Goal: Task Accomplishment & Management: Use online tool/utility

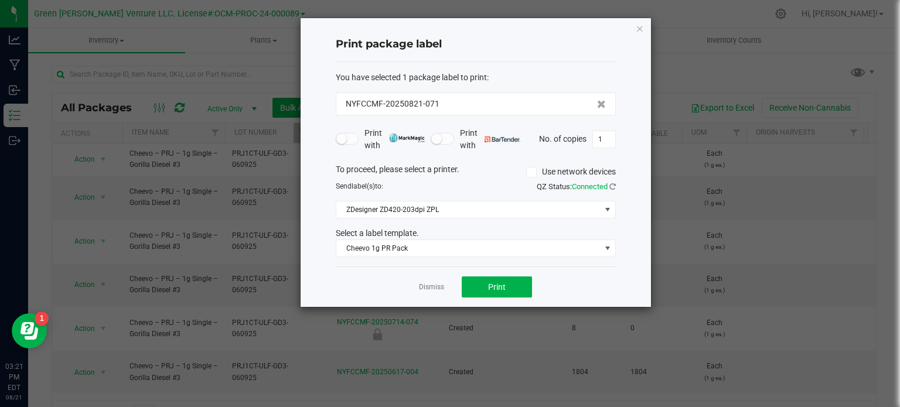
scroll to position [20, 0]
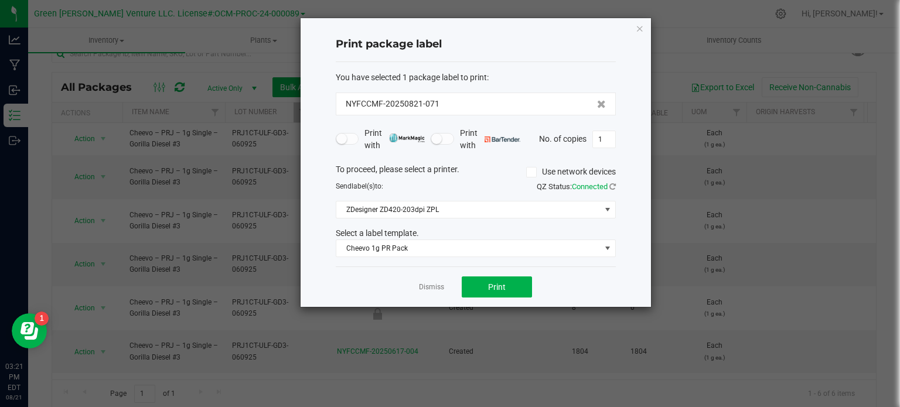
click at [635, 29] on icon "button" at bounding box center [639, 28] width 8 height 14
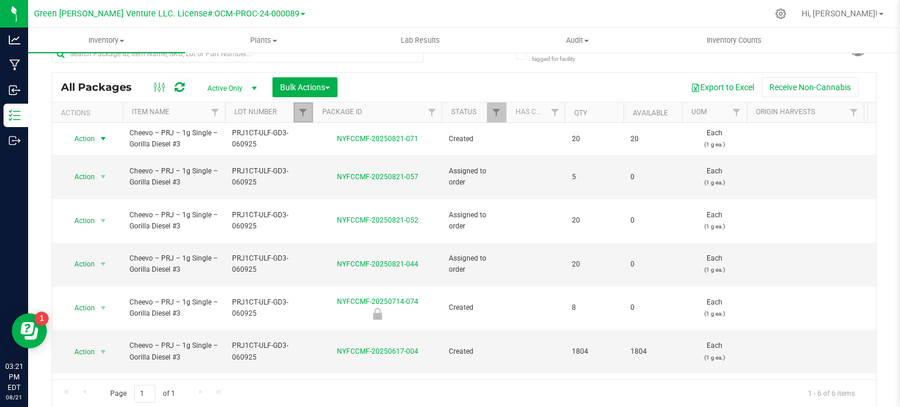
click at [300, 118] on link "Filter" at bounding box center [302, 112] width 19 height 20
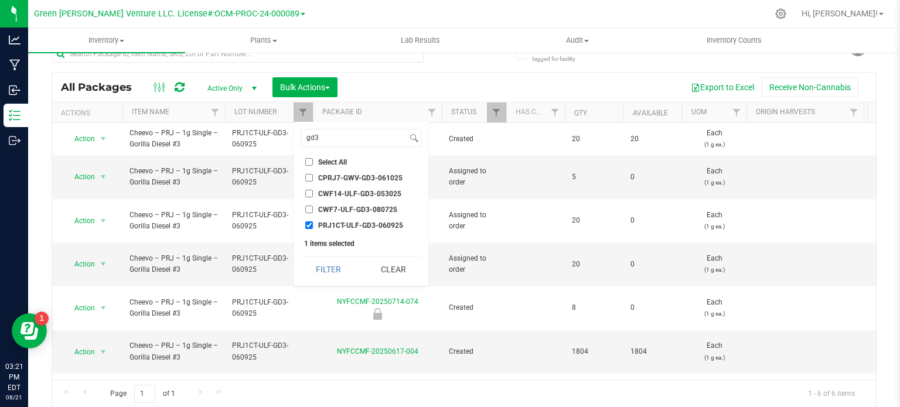
click at [306, 229] on input "PRJ1CT-ULF-GD3-060925" at bounding box center [309, 225] width 8 height 8
checkbox input "false"
click at [330, 138] on input "gd3" at bounding box center [354, 137] width 106 height 17
type input "g"
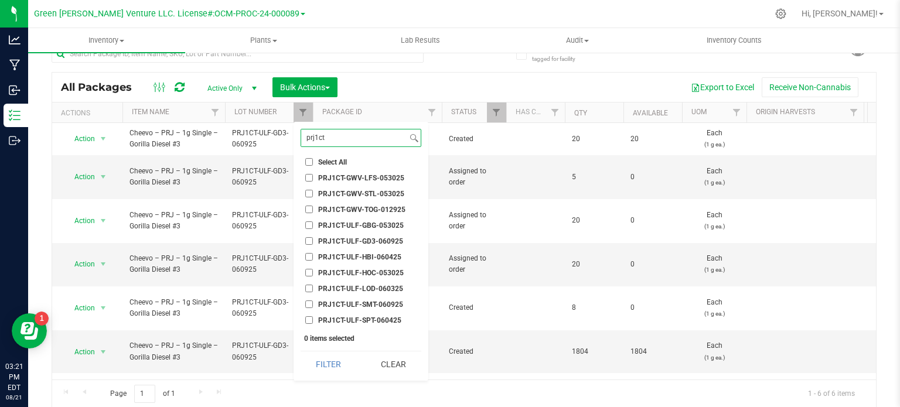
type input "prj1ct"
click at [380, 255] on span "PRJ1CT-ULF-HBI-060425" at bounding box center [359, 257] width 83 height 7
click at [313, 255] on input "PRJ1CT-ULF-HBI-060425" at bounding box center [309, 257] width 8 height 8
checkbox input "true"
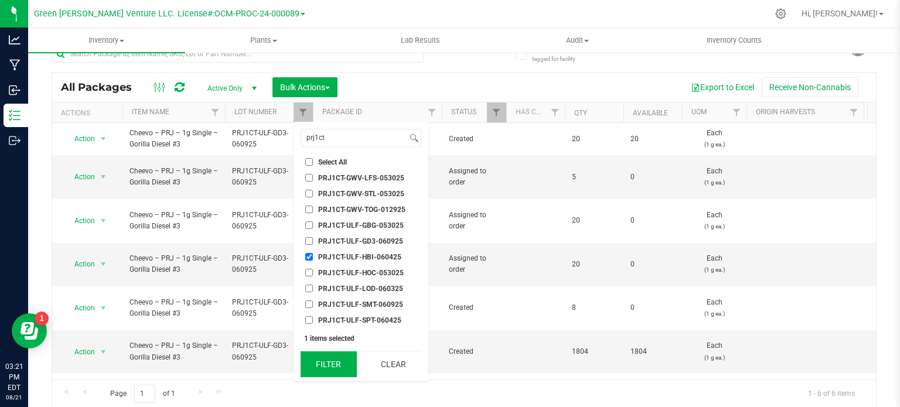
click at [326, 368] on button "Filter" at bounding box center [328, 364] width 56 height 26
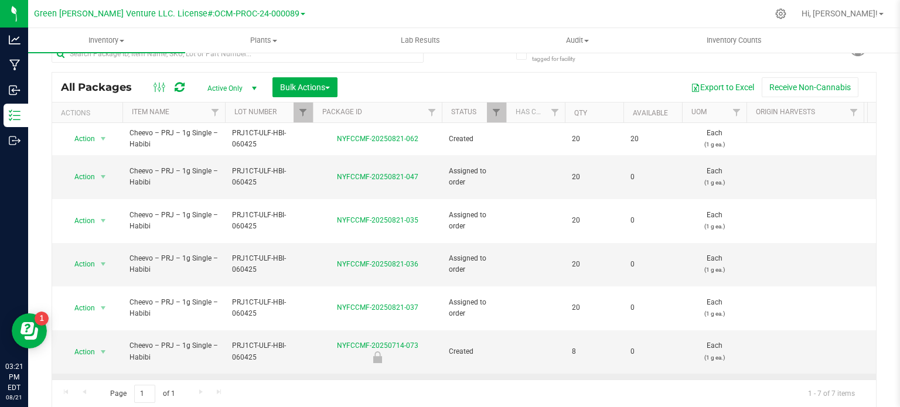
click at [96, 387] on span "select" at bounding box center [103, 395] width 15 height 16
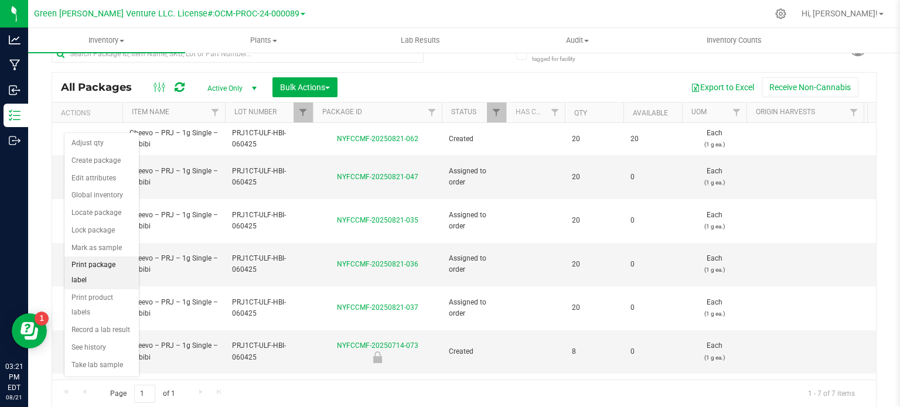
click at [90, 269] on li "Print package label" at bounding box center [101, 273] width 74 height 32
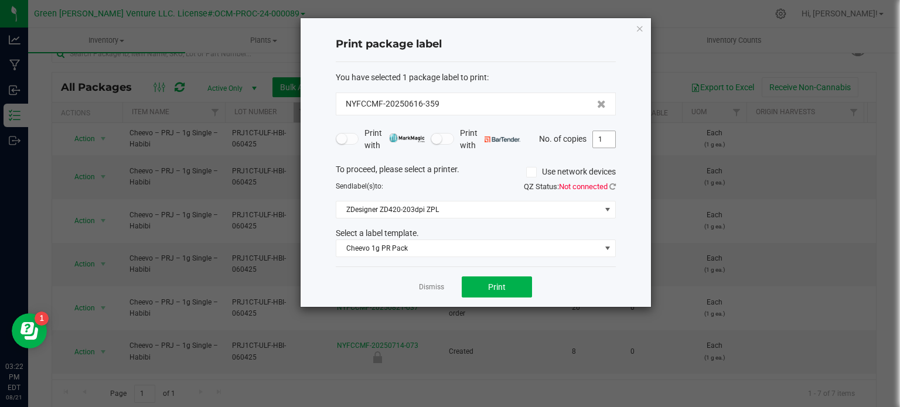
click at [604, 142] on input "1" at bounding box center [604, 139] width 22 height 16
type input "200"
click at [517, 283] on button "Print" at bounding box center [496, 286] width 70 height 21
click at [641, 24] on icon "button" at bounding box center [639, 28] width 8 height 14
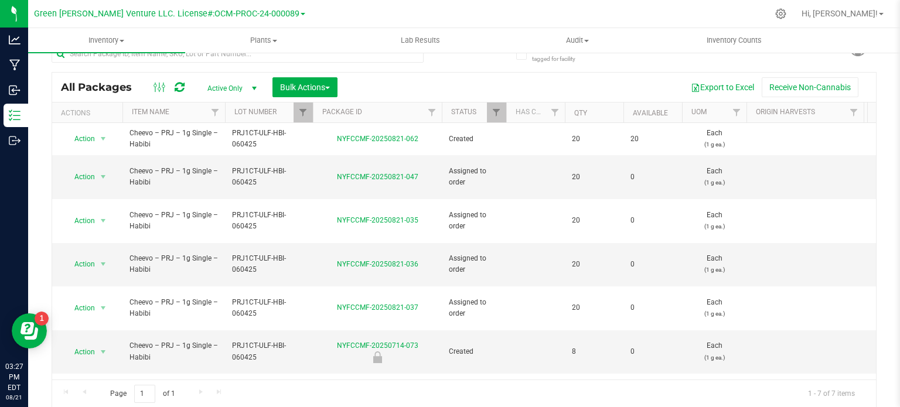
scroll to position [5, 0]
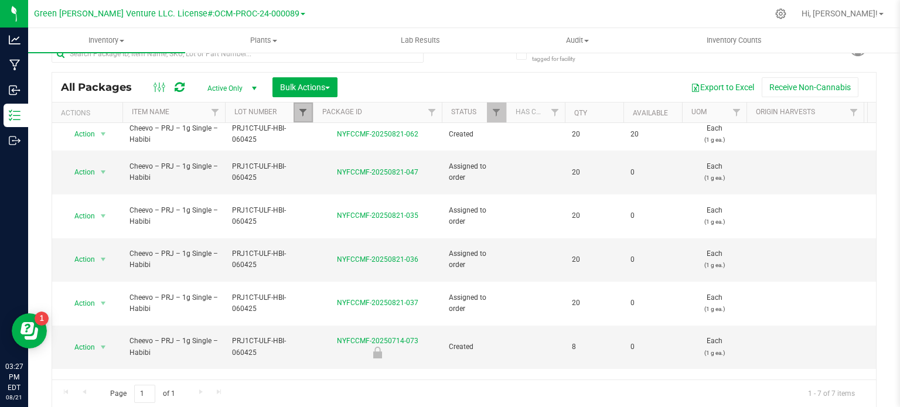
click at [306, 111] on span "Filter" at bounding box center [302, 112] width 9 height 9
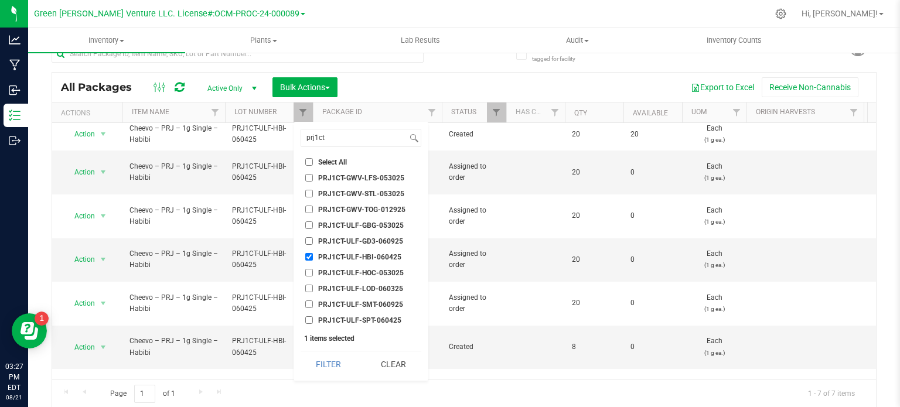
click at [306, 255] on input "PRJ1CT-ULF-HBI-060425" at bounding box center [309, 257] width 8 height 8
checkbox input "false"
drag, startPoint x: 351, startPoint y: 141, endPoint x: 304, endPoint y: 140, distance: 46.9
click at [304, 140] on input "prj1ct" at bounding box center [354, 137] width 106 height 17
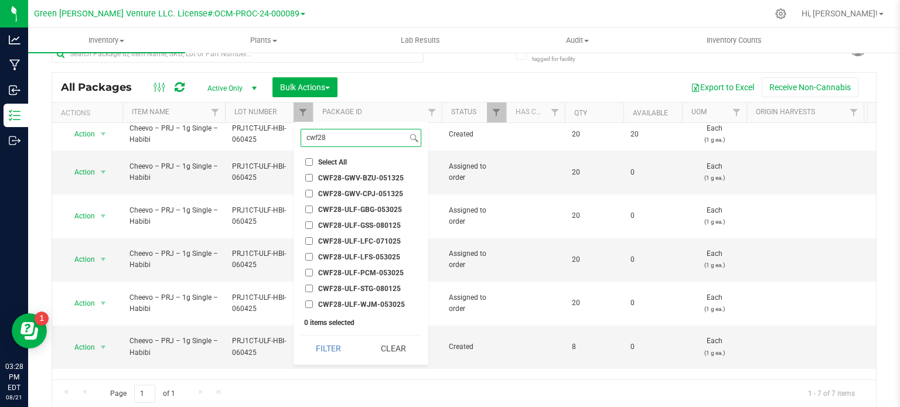
type input "cwf28"
click at [309, 286] on input "CWF28-ULF-STG-080125" at bounding box center [309, 289] width 8 height 8
checkbox input "true"
click at [317, 353] on button "Filter" at bounding box center [328, 349] width 56 height 26
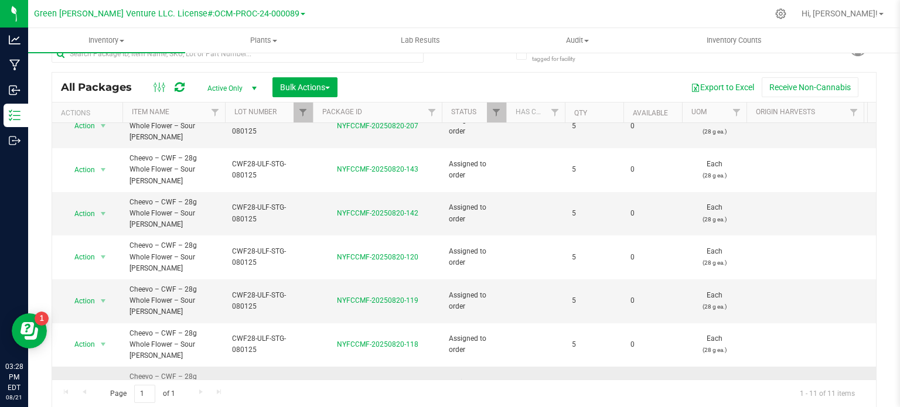
scroll to position [119, 0]
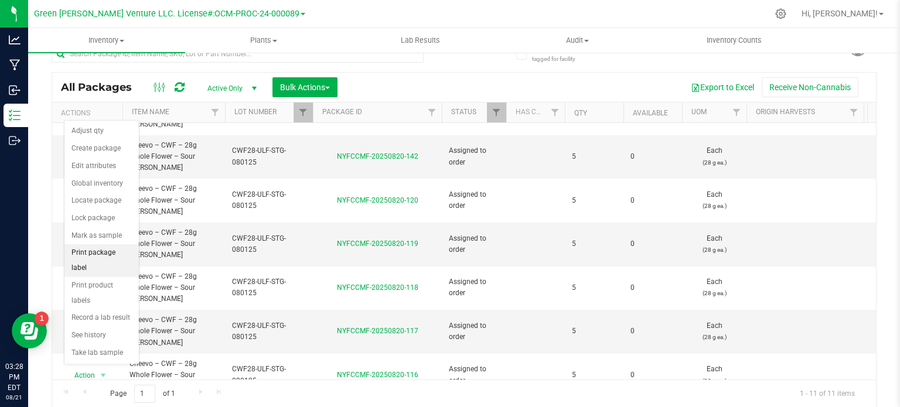
click at [111, 251] on li "Print package label" at bounding box center [101, 260] width 74 height 32
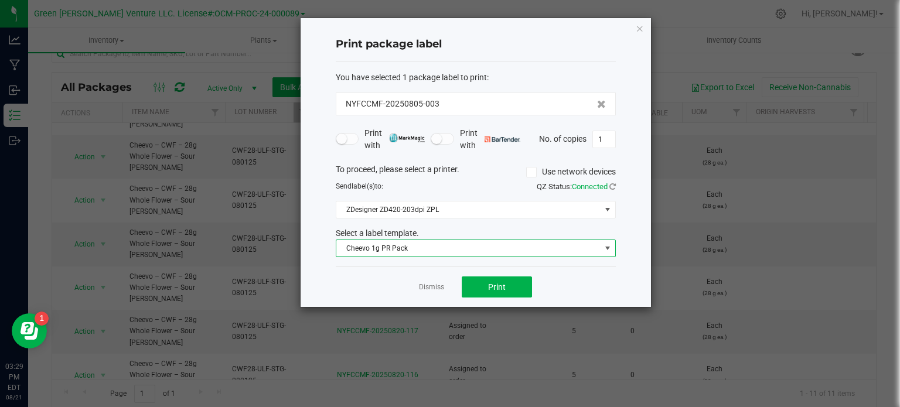
click at [440, 245] on span "Cheevo 1g PR Pack" at bounding box center [468, 248] width 264 height 16
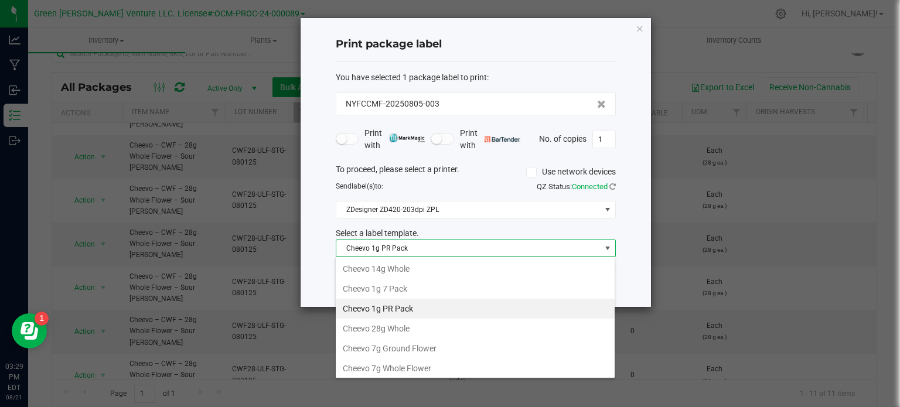
scroll to position [17, 280]
drag, startPoint x: 415, startPoint y: 324, endPoint x: 422, endPoint y: 323, distance: 7.2
click at [415, 324] on li "Cheevo 28g Whole" at bounding box center [475, 329] width 279 height 20
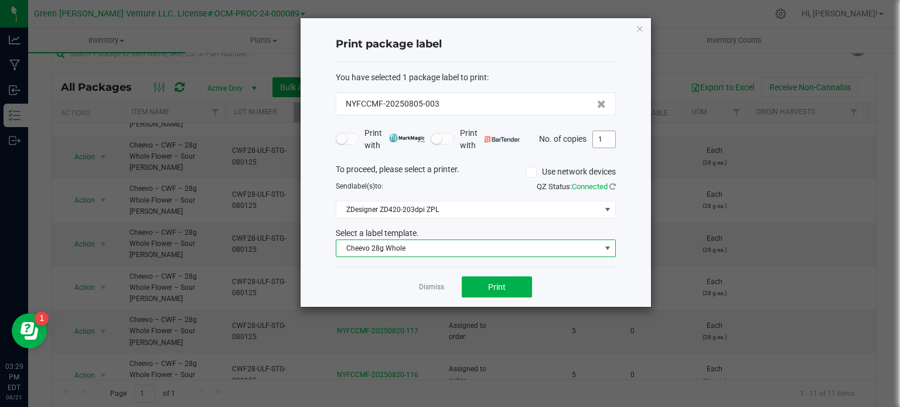
click at [605, 135] on input "1" at bounding box center [604, 139] width 22 height 16
type input "80"
click at [517, 280] on button "Print" at bounding box center [496, 286] width 70 height 21
click at [636, 29] on icon "button" at bounding box center [639, 28] width 8 height 14
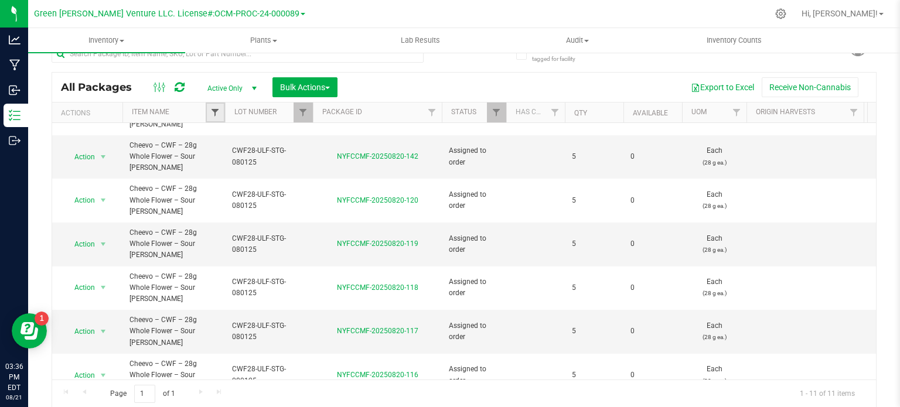
click at [214, 114] on span "Filter" at bounding box center [214, 112] width 9 height 9
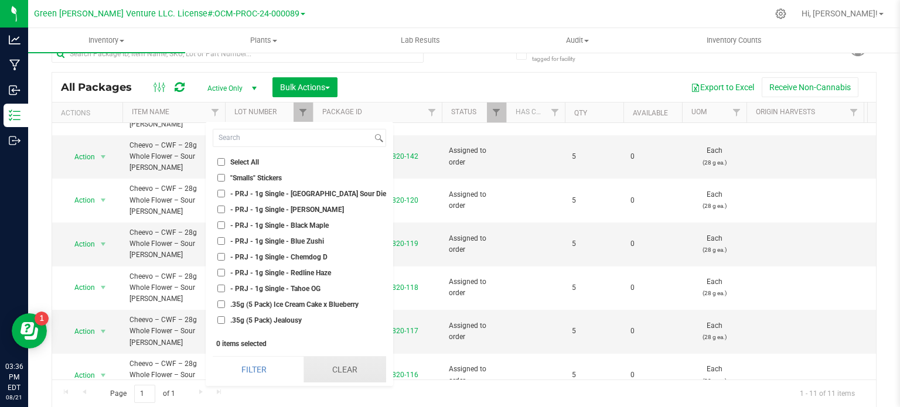
click at [343, 371] on button "Clear" at bounding box center [344, 370] width 83 height 26
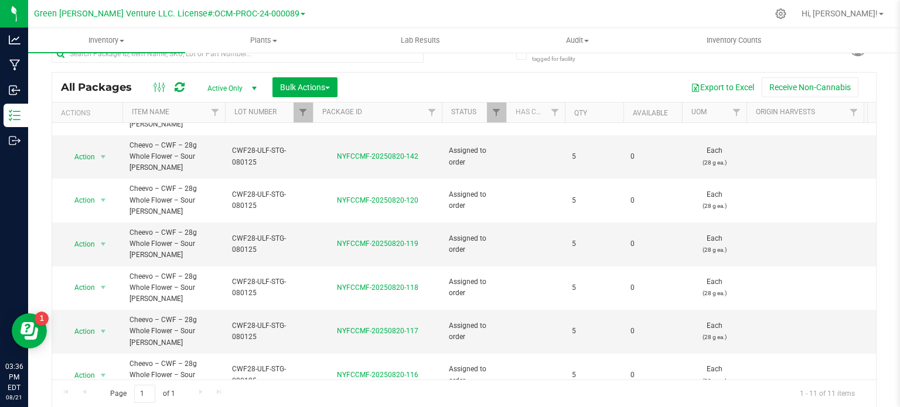
scroll to position [0, 0]
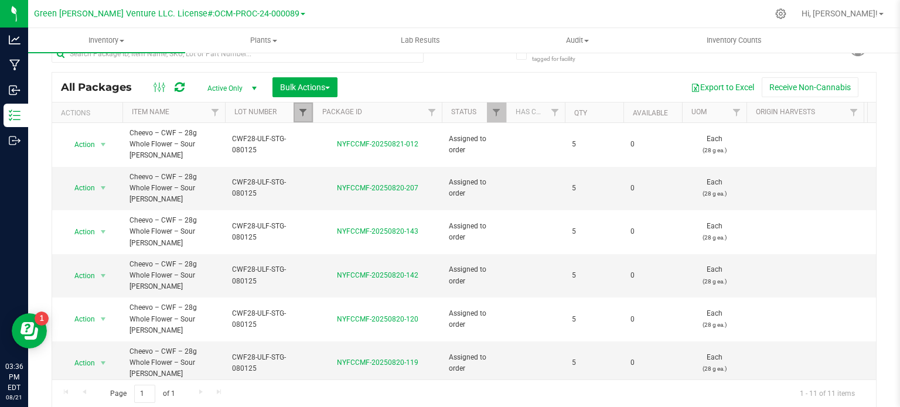
click at [303, 110] on span "Filter" at bounding box center [302, 112] width 9 height 9
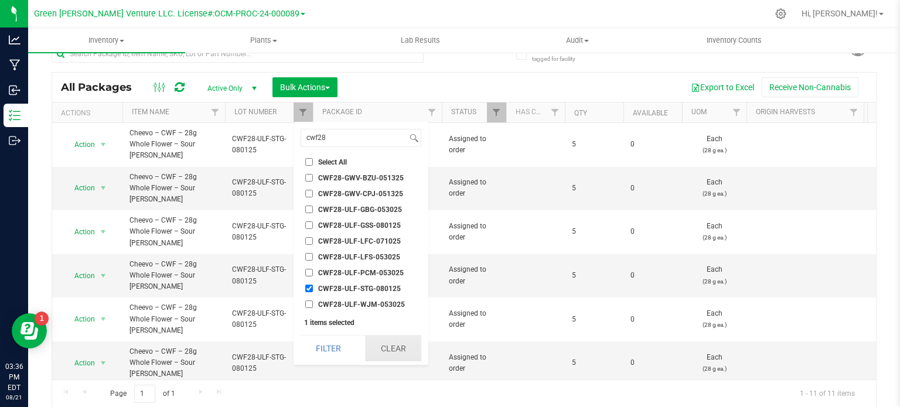
click at [394, 349] on button "Clear" at bounding box center [393, 349] width 56 height 26
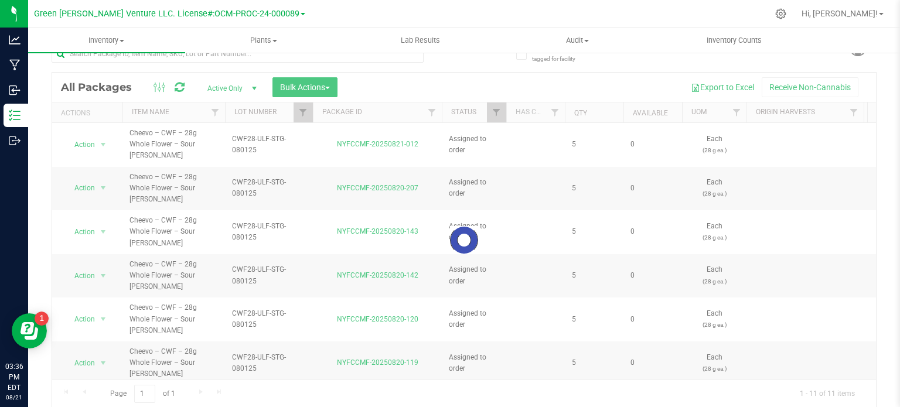
checkbox input "false"
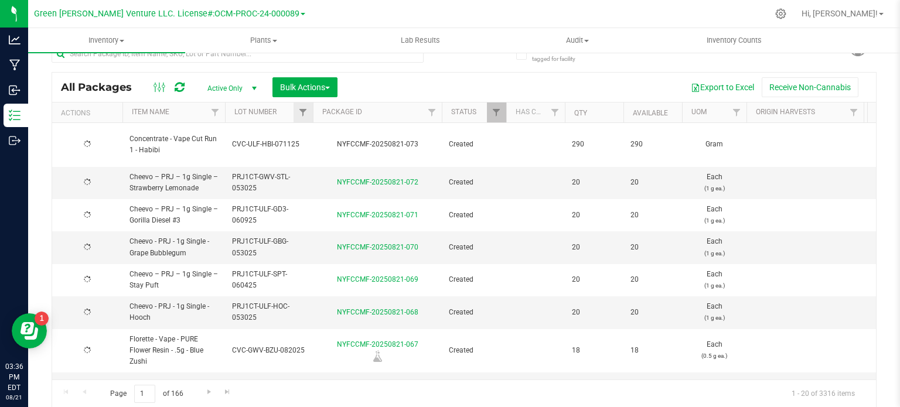
type input "[DATE]"
click at [303, 109] on span "Filter" at bounding box center [302, 112] width 9 height 9
click at [220, 110] on span "Filter" at bounding box center [214, 112] width 9 height 9
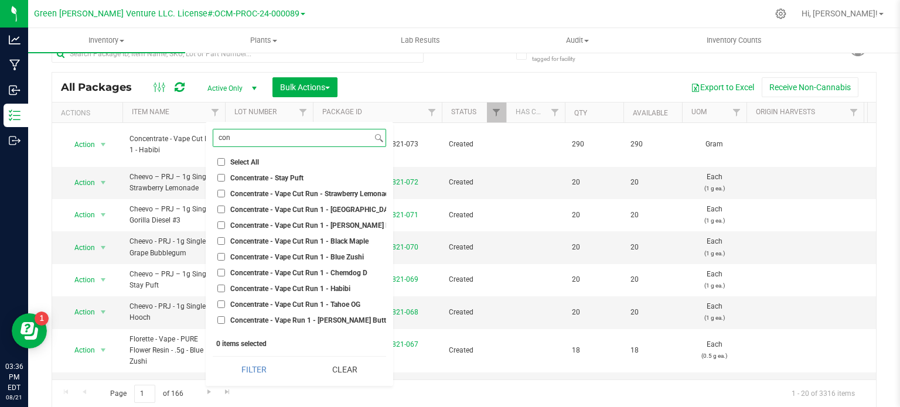
type input "con"
click at [237, 196] on span "Concentrate - Vape Cut Run - Strawberry Lemonade" at bounding box center [311, 193] width 162 height 7
click at [225, 196] on input "Concentrate - Vape Cut Run - Strawberry Lemonade" at bounding box center [221, 194] width 8 height 8
checkbox input "true"
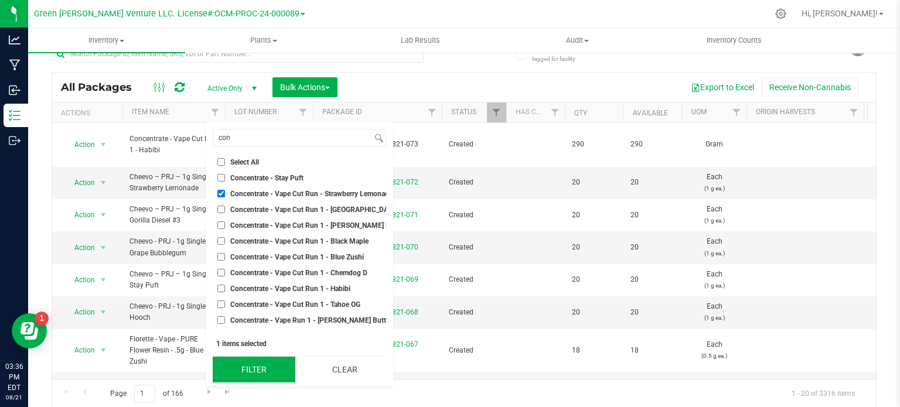
click at [244, 379] on button "Filter" at bounding box center [254, 370] width 83 height 26
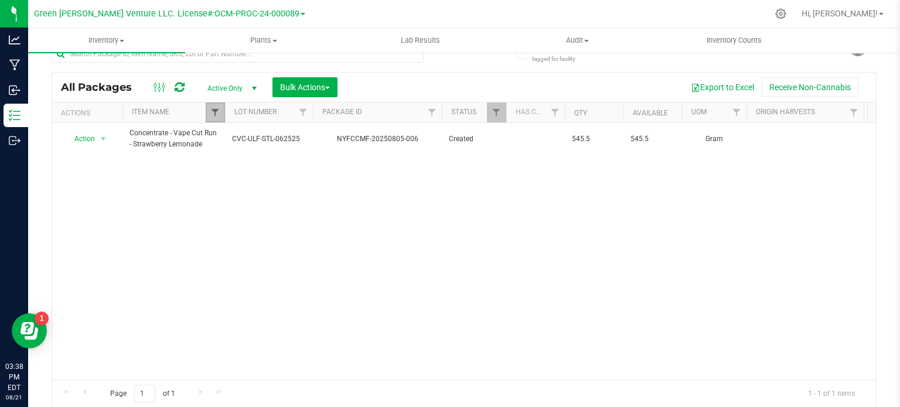
click at [213, 115] on span "Filter" at bounding box center [214, 112] width 9 height 9
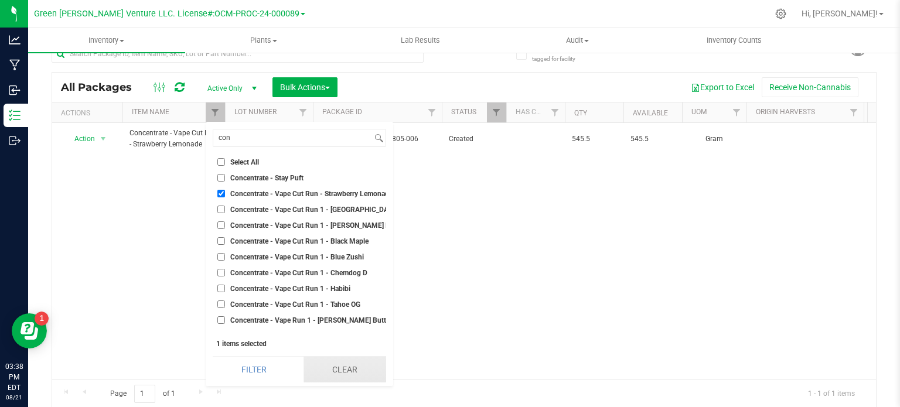
click at [337, 371] on button "Clear" at bounding box center [344, 370] width 83 height 26
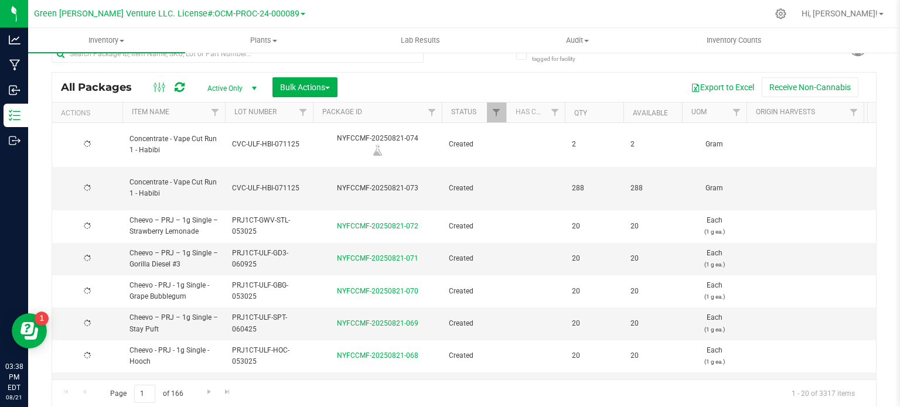
type input "[DATE]"
click at [432, 112] on span "Filter" at bounding box center [431, 112] width 9 height 9
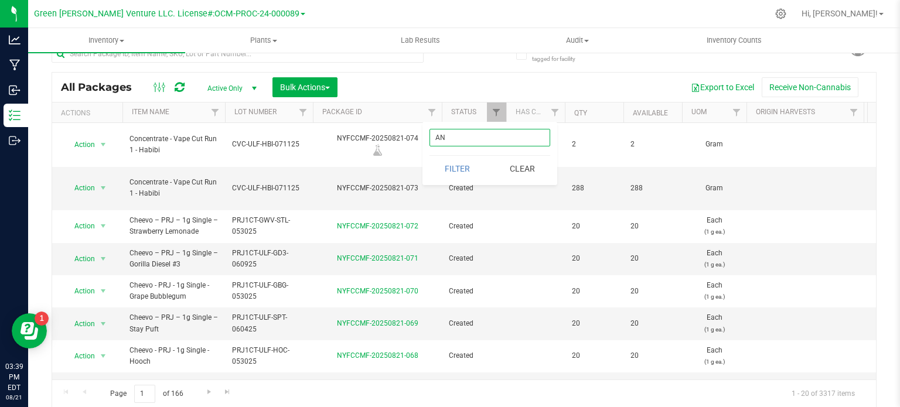
type input "A"
type input "NYFCCMF-20250821-074"
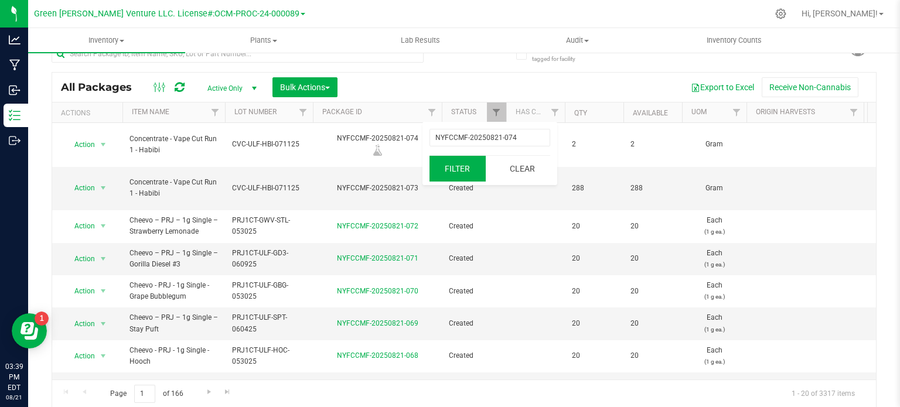
click at [459, 170] on button "Filter" at bounding box center [457, 169] width 56 height 26
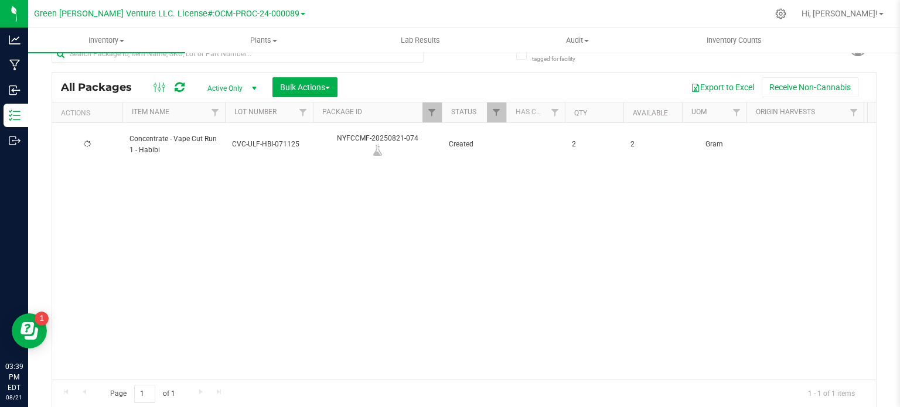
type input "[DATE]"
click at [299, 110] on span "Filter" at bounding box center [302, 112] width 9 height 9
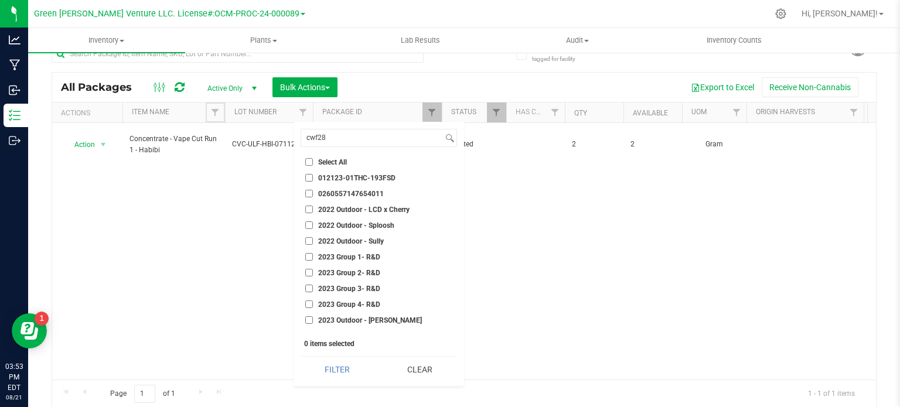
drag, startPoint x: 207, startPoint y: 112, endPoint x: 232, endPoint y: 120, distance: 26.5
click at [207, 111] on link "Filter" at bounding box center [215, 112] width 19 height 20
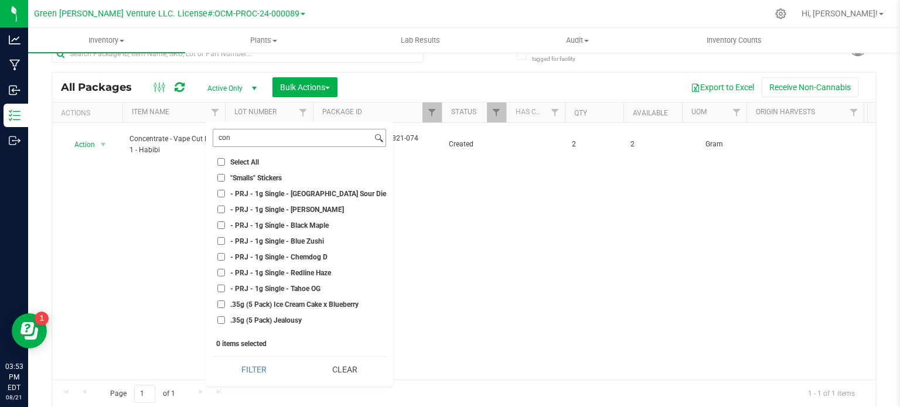
drag, startPoint x: 347, startPoint y: 367, endPoint x: 334, endPoint y: 142, distance: 225.2
click at [348, 351] on div "con Select All "Smalls" Stickers - PRJ - 1g Single - [GEOGRAPHIC_DATA] Sour Die…" at bounding box center [299, 254] width 187 height 264
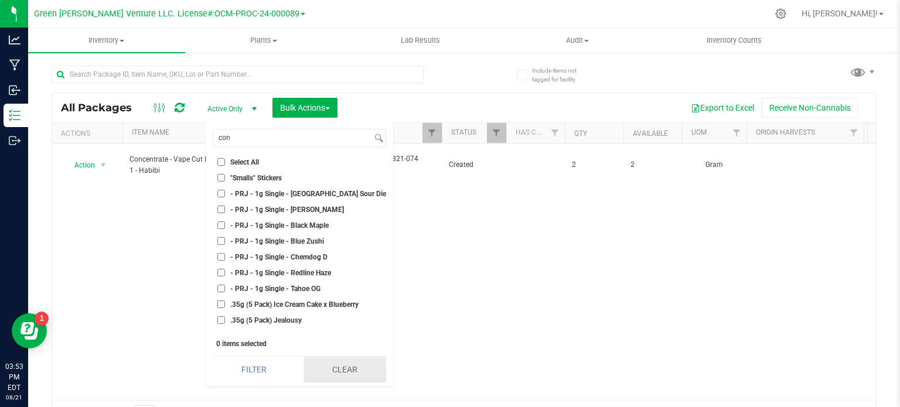
click at [334, 381] on button "Clear" at bounding box center [344, 370] width 83 height 26
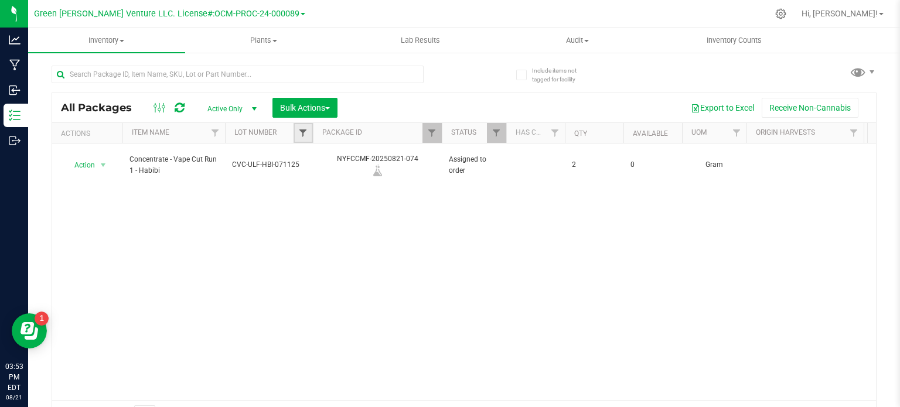
click at [306, 128] on span "Filter" at bounding box center [302, 132] width 9 height 9
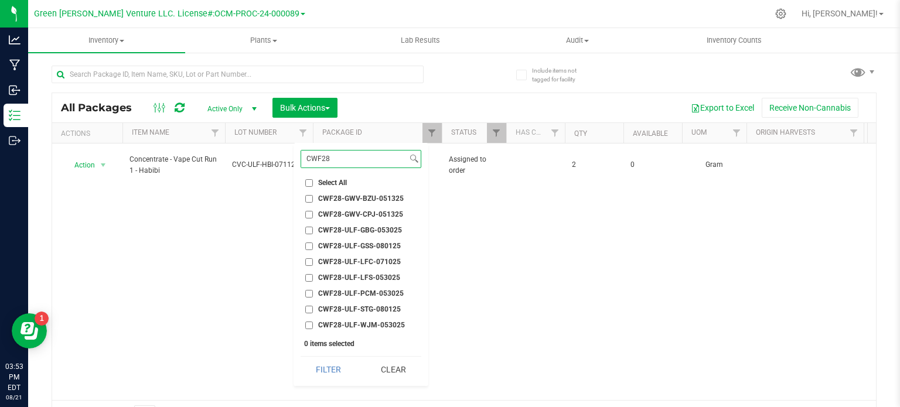
type input "CWF28"
click at [312, 249] on input "CWF28-ULF-GSS-080125" at bounding box center [309, 246] width 8 height 8
checkbox input "true"
click at [326, 375] on button "Filter" at bounding box center [328, 370] width 56 height 26
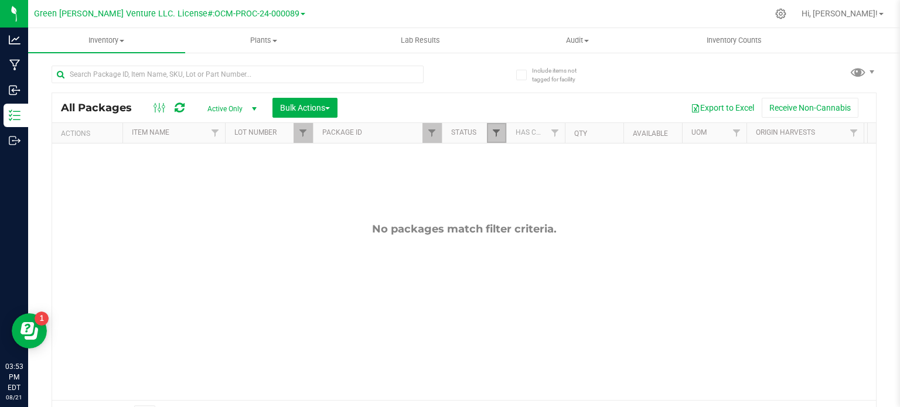
click at [495, 132] on span "Filter" at bounding box center [495, 132] width 9 height 9
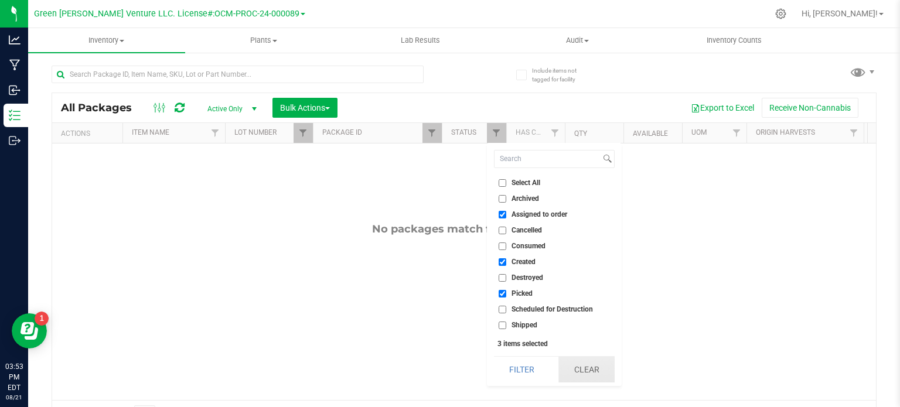
click at [582, 370] on button "Clear" at bounding box center [586, 370] width 56 height 26
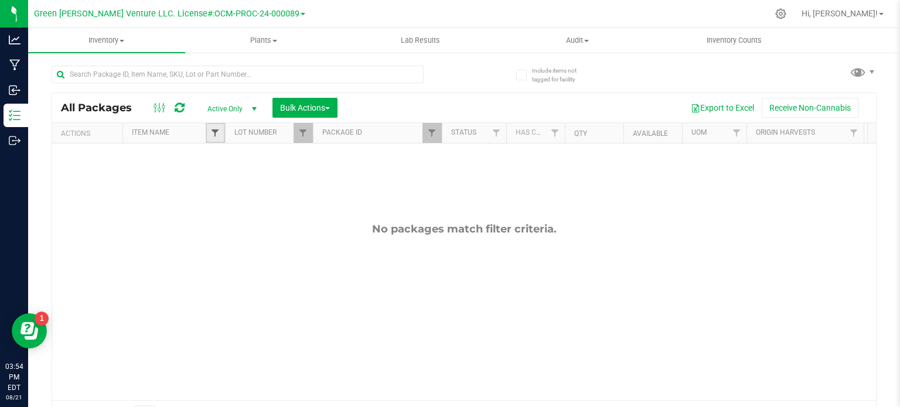
click at [220, 131] on span "Filter" at bounding box center [214, 132] width 9 height 9
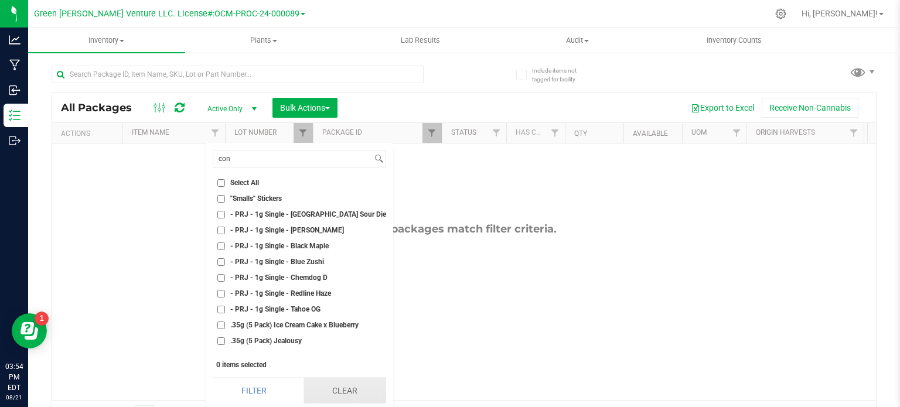
click at [338, 393] on button "Clear" at bounding box center [344, 391] width 83 height 26
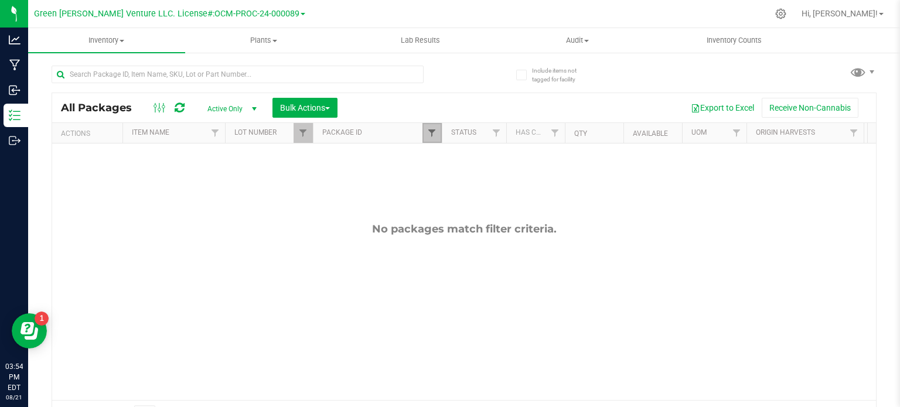
click at [430, 134] on span "Filter" at bounding box center [431, 132] width 9 height 9
click at [519, 187] on button "Clear" at bounding box center [522, 190] width 56 height 26
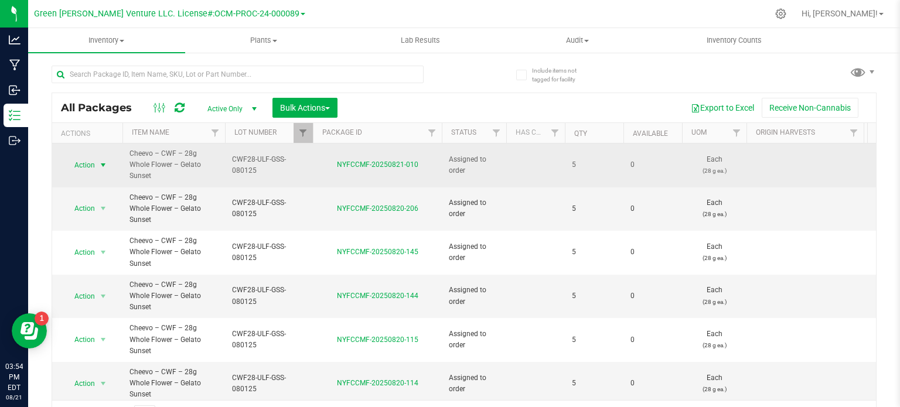
click at [84, 163] on span "Action" at bounding box center [80, 165] width 32 height 16
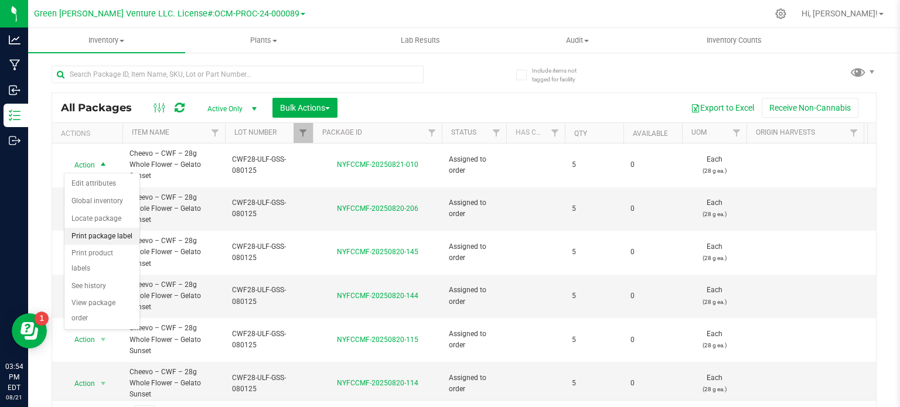
click at [114, 238] on li "Print package label" at bounding box center [101, 237] width 75 height 18
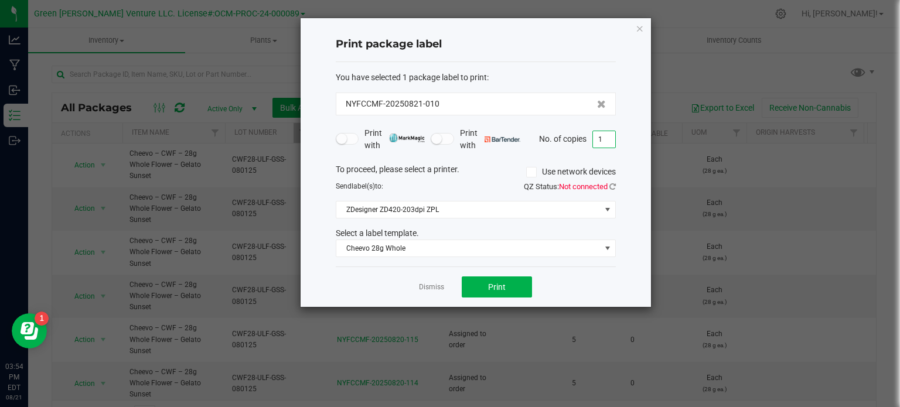
click at [599, 142] on input "1" at bounding box center [604, 139] width 22 height 16
type input "50"
click at [508, 281] on button "Print" at bounding box center [496, 286] width 70 height 21
click at [637, 30] on icon "button" at bounding box center [639, 28] width 8 height 14
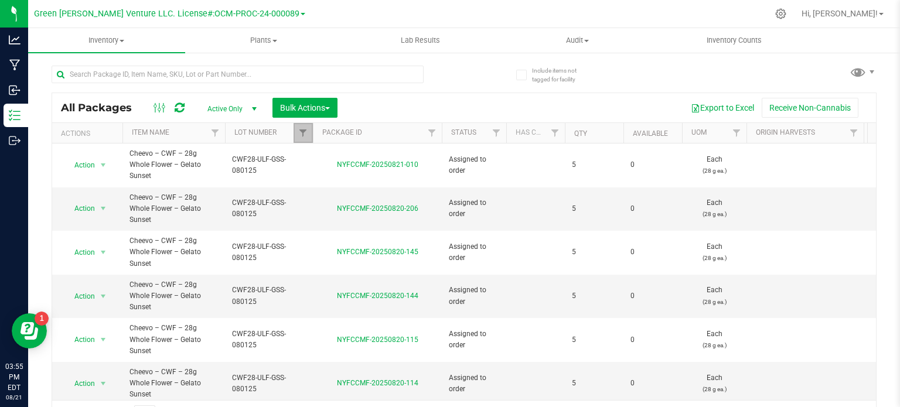
click at [295, 134] on link "Filter" at bounding box center [302, 133] width 19 height 20
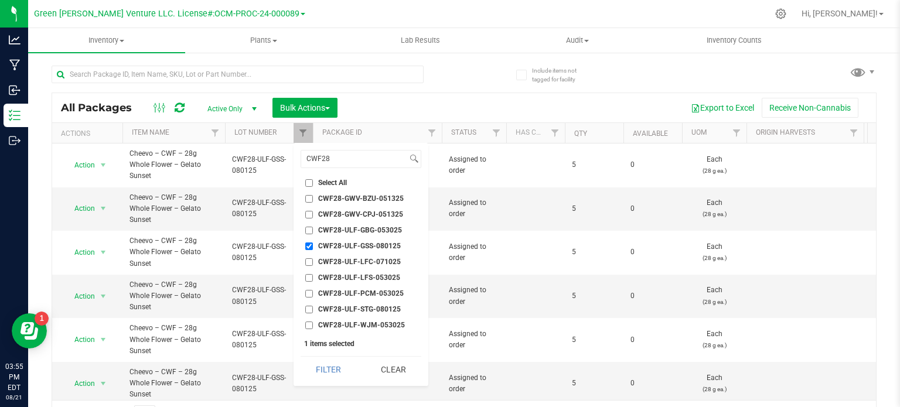
drag, startPoint x: 409, startPoint y: 368, endPoint x: 358, endPoint y: 282, distance: 100.0
click at [407, 364] on button "Clear" at bounding box center [393, 370] width 56 height 26
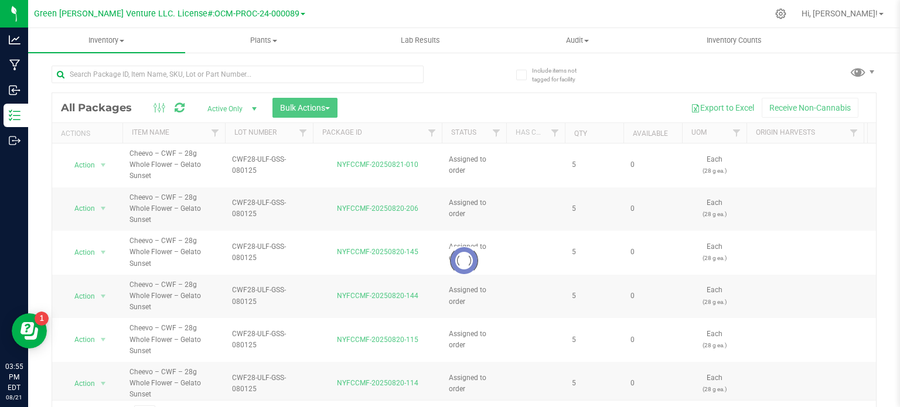
click at [304, 131] on div at bounding box center [463, 260] width 823 height 335
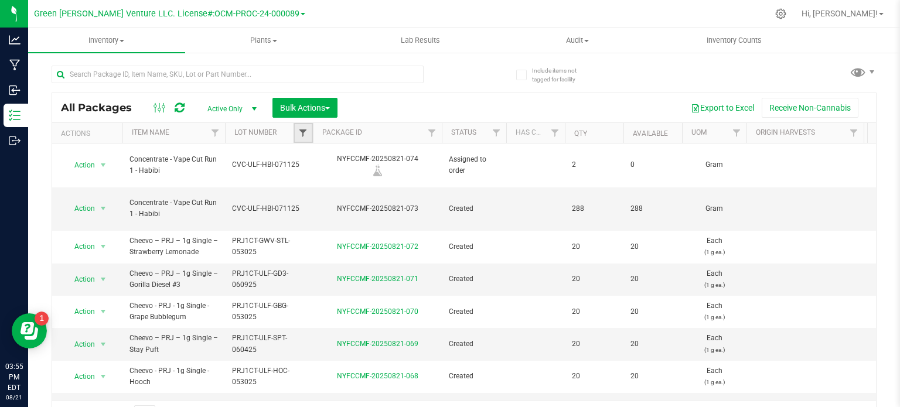
click at [303, 130] on span "Filter" at bounding box center [302, 132] width 9 height 9
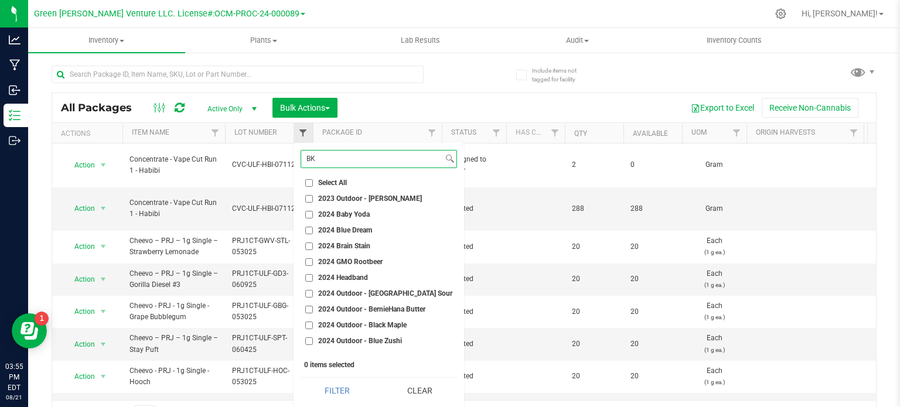
type input "BKM"
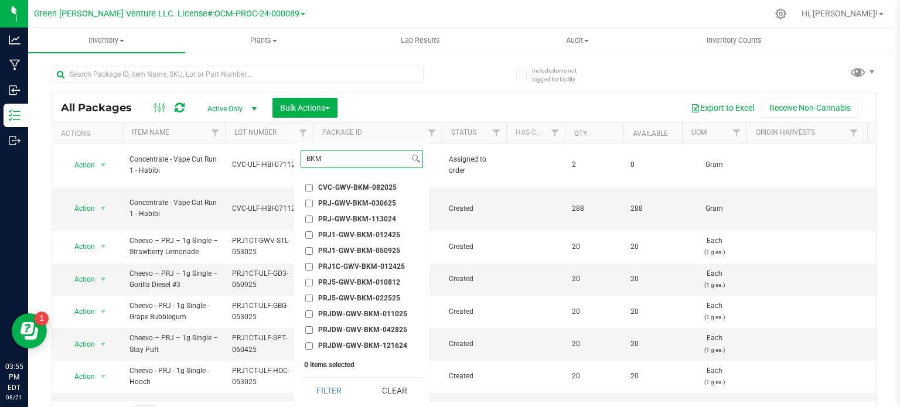
scroll to position [169, 0]
